Goal: Task Accomplishment & Management: Use online tool/utility

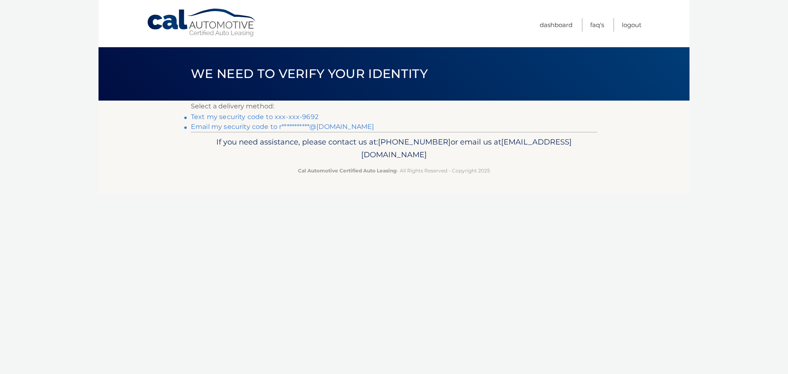
click at [262, 116] on link "Text my security code to xxx-xxx-9692" at bounding box center [255, 117] width 128 height 8
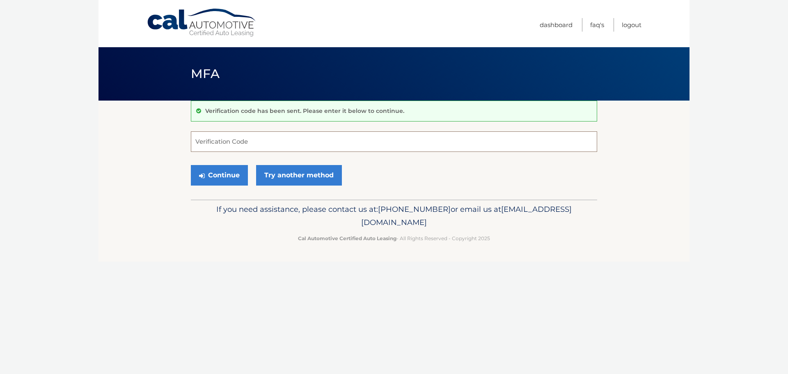
click at [245, 142] on input "Verification Code" at bounding box center [394, 141] width 406 height 21
type input "659052"
click at [222, 165] on button "Continue" at bounding box center [219, 175] width 57 height 21
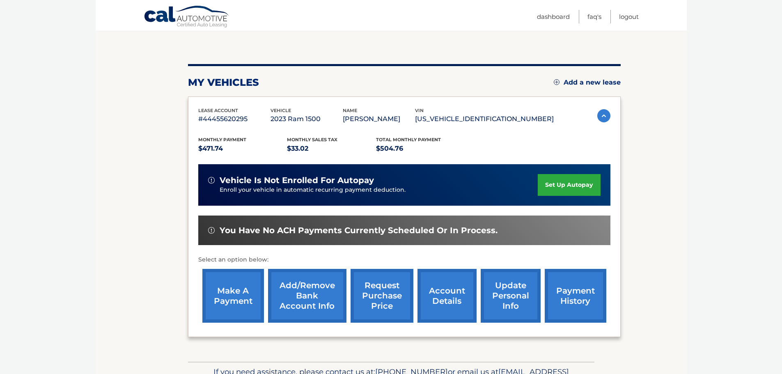
scroll to position [82, 0]
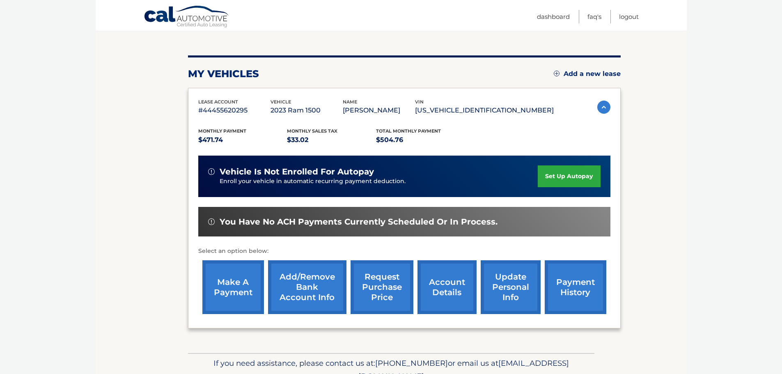
click at [236, 277] on link "make a payment" at bounding box center [233, 287] width 62 height 54
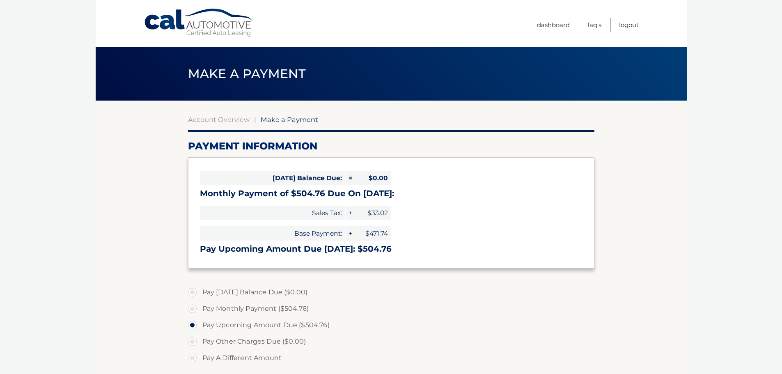
select select "NzQ0NzZhNDctODMzZi00OTE5LWIwNTEtMWQ5ZmQ1YTI0YTIw"
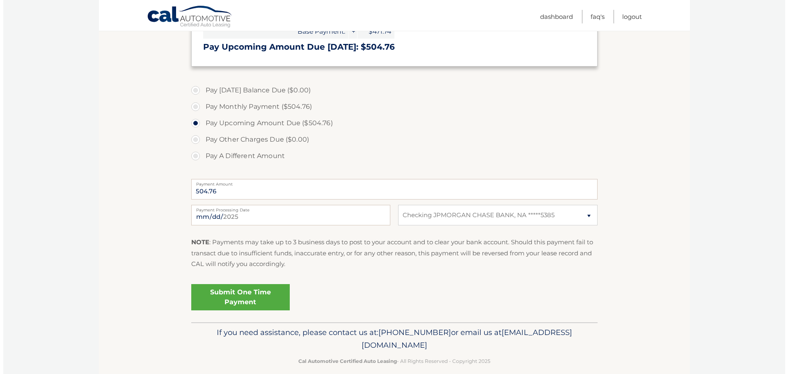
scroll to position [205, 0]
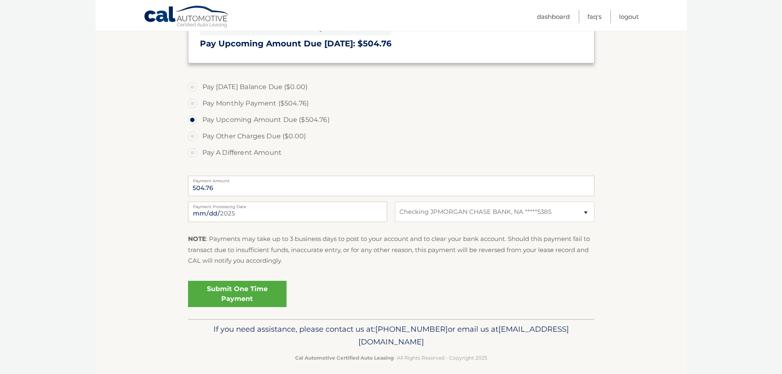
click at [252, 284] on link "Submit One Time Payment" at bounding box center [237, 294] width 98 height 26
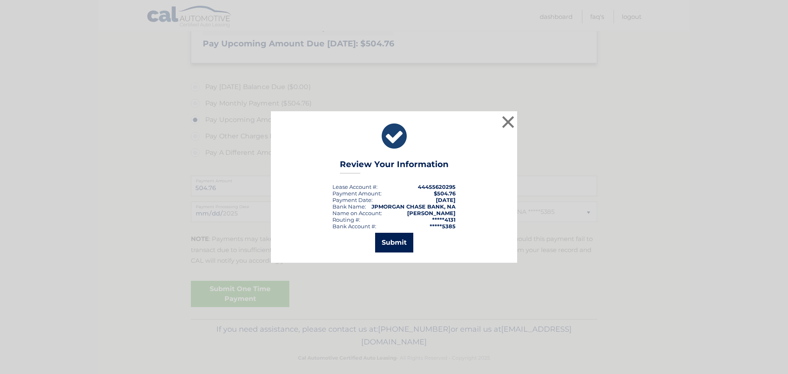
click at [385, 245] on button "Submit" at bounding box center [394, 243] width 38 height 20
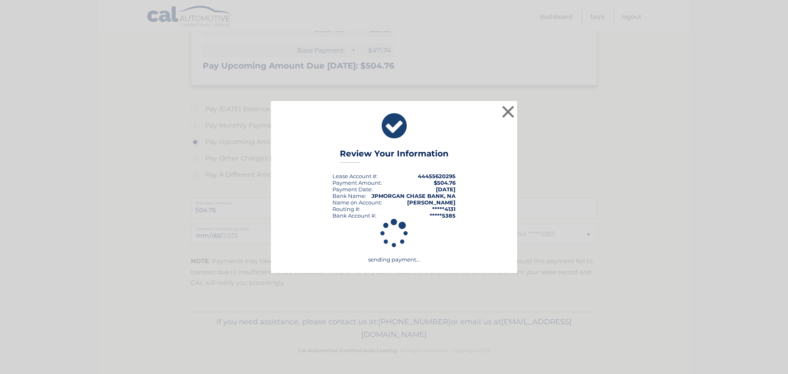
scroll to position [183, 0]
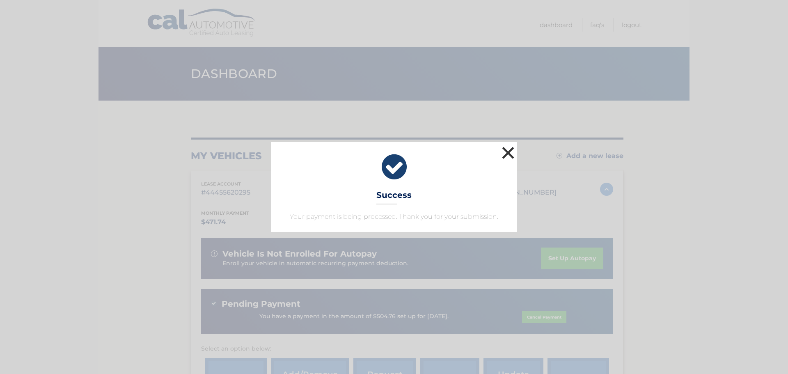
click at [506, 157] on button "×" at bounding box center [508, 152] width 16 height 16
